Goal: Find specific page/section: Find specific page/section

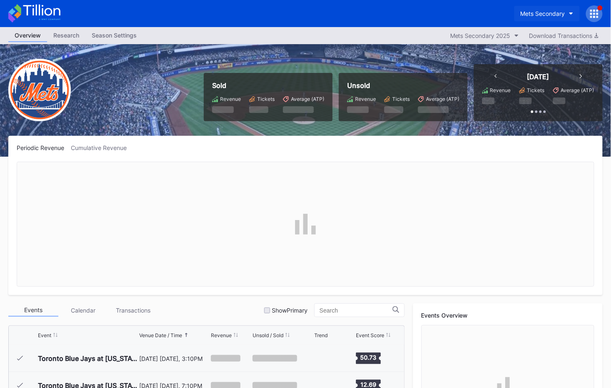
scroll to position [2109, 0]
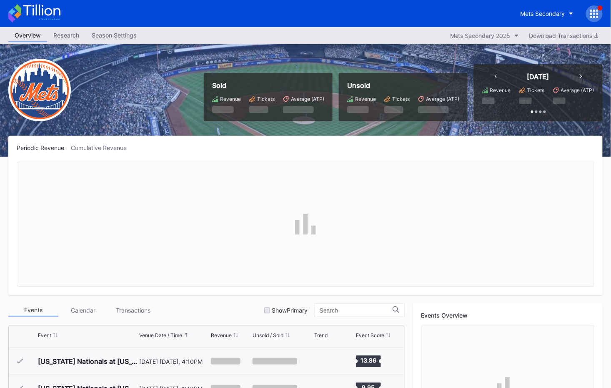
click at [587, 16] on div at bounding box center [594, 13] width 17 height 17
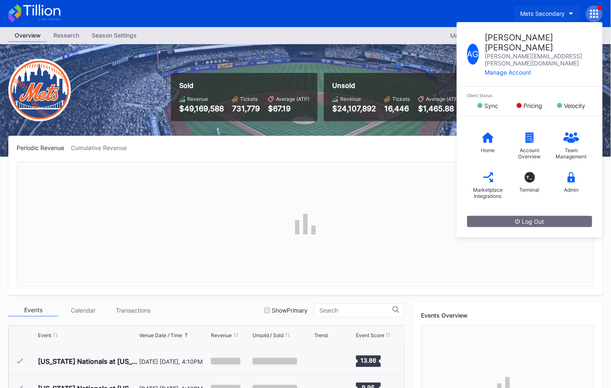
click at [562, 15] on div "Mets Secondary" at bounding box center [542, 13] width 45 height 7
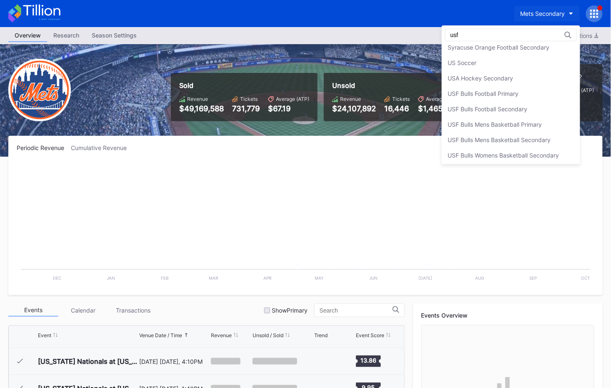
scroll to position [0, 0]
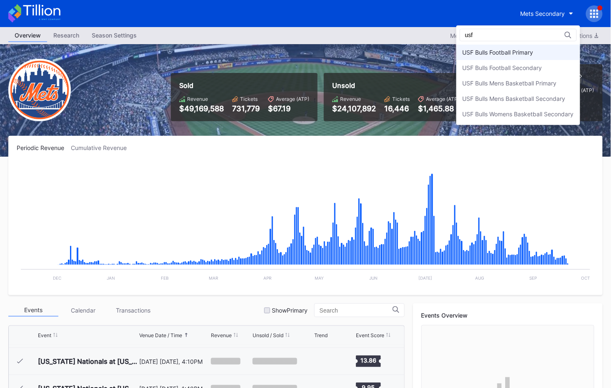
type input "usf"
click at [502, 54] on div "USF Bulls Football Primary" at bounding box center [497, 52] width 71 height 7
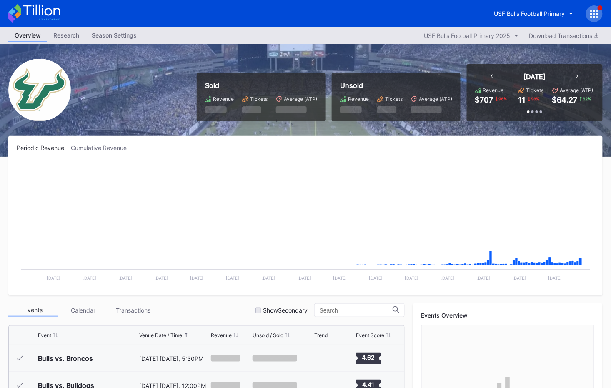
click at [585, 18] on div "USF Bulls Football Primary" at bounding box center [545, 13] width 115 height 17
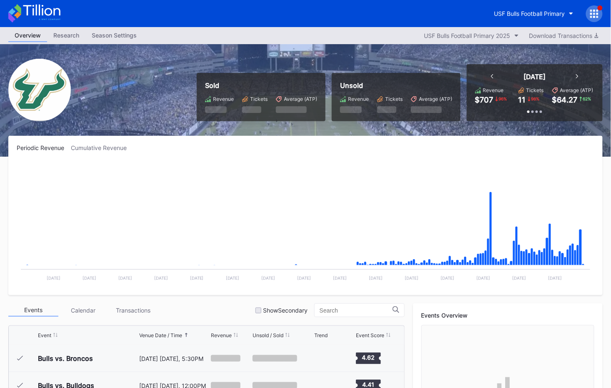
click at [589, 17] on div at bounding box center [594, 13] width 17 height 17
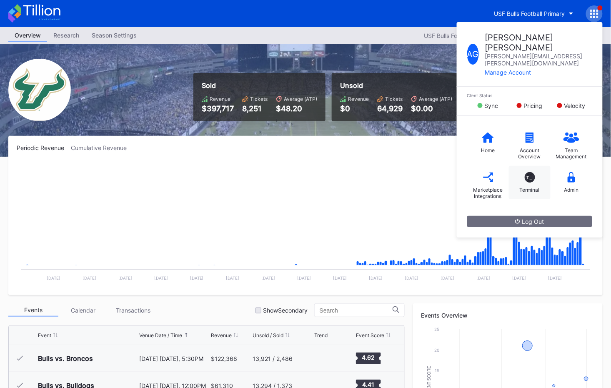
click at [524, 166] on div "T_ Terminal" at bounding box center [530, 182] width 42 height 33
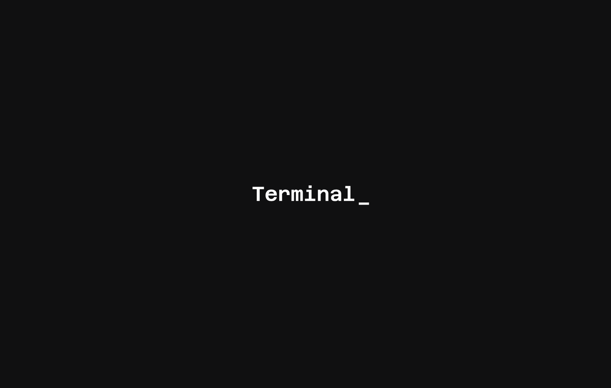
click at [237, 112] on div at bounding box center [305, 194] width 611 height 388
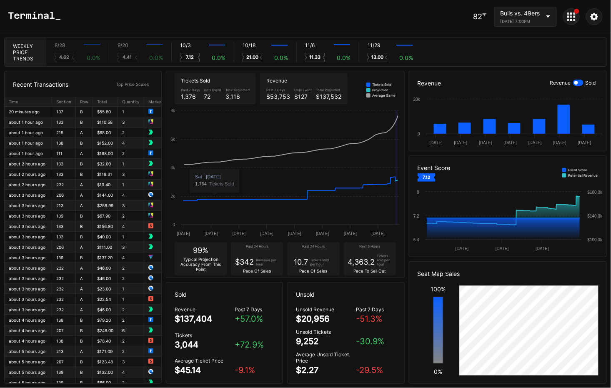
click at [205, 316] on div "$137,404" at bounding box center [193, 319] width 37 height 10
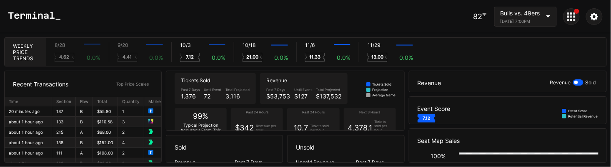
click at [506, 14] on div "Bulls vs. 49ers" at bounding box center [520, 13] width 40 height 7
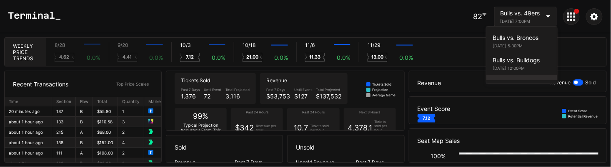
scroll to position [45, 0]
